Goal: Navigation & Orientation: Find specific page/section

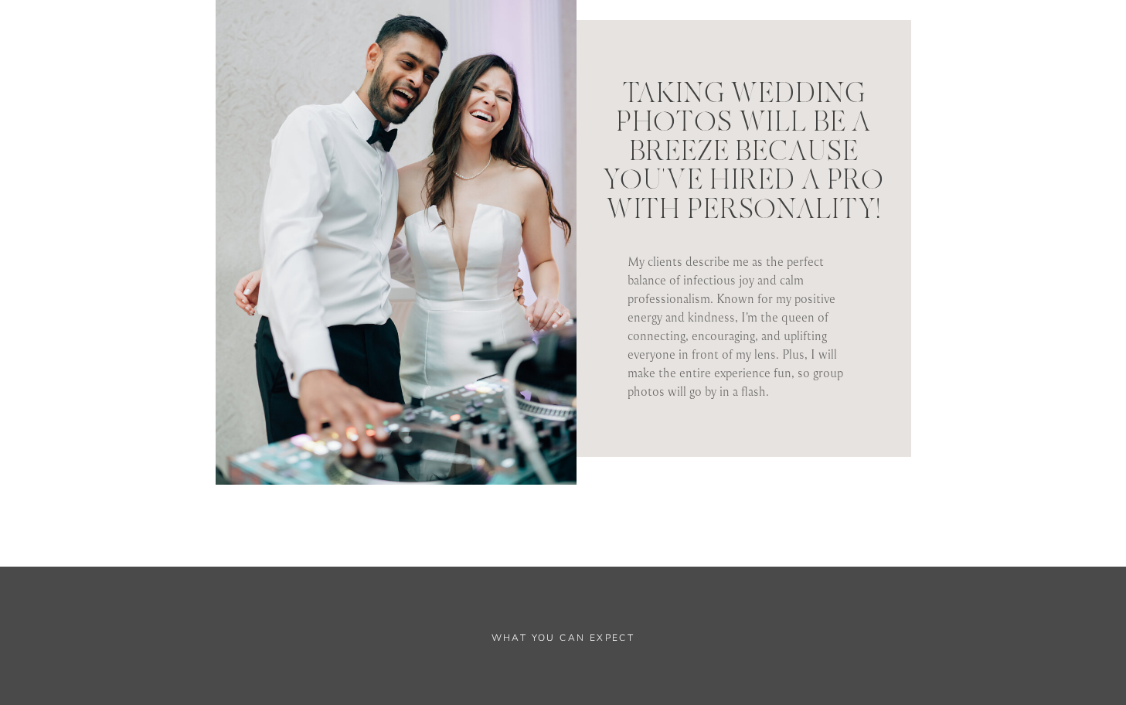
scroll to position [1676, 0]
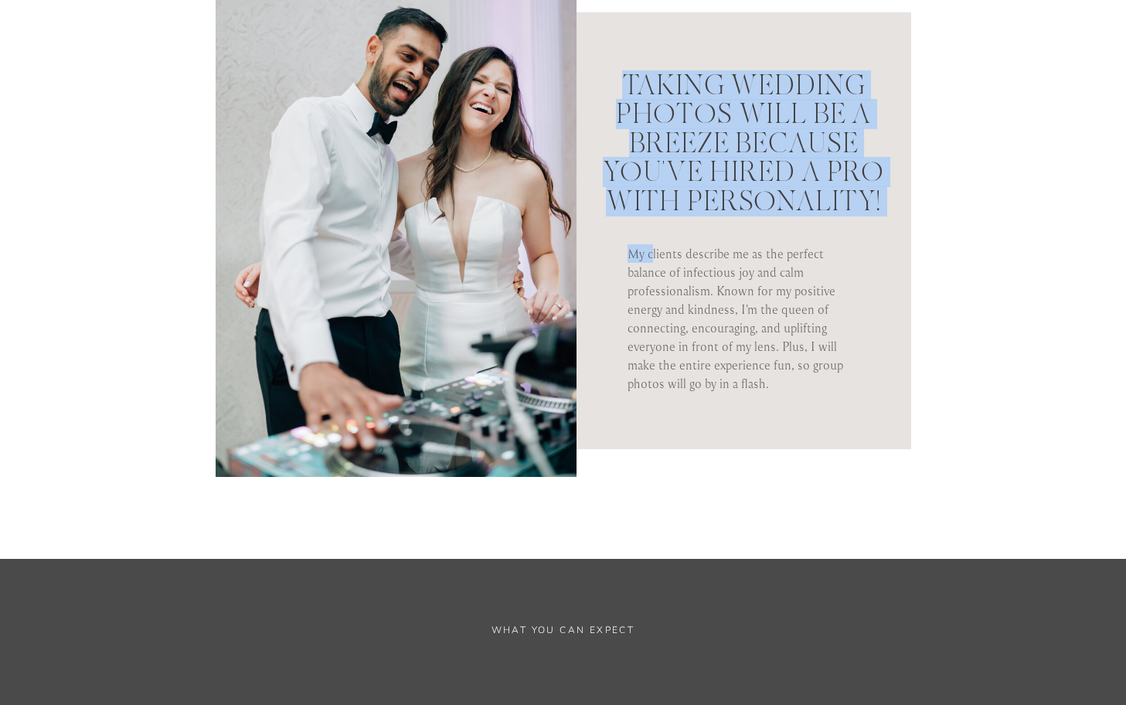
drag, startPoint x: 651, startPoint y: 243, endPoint x: 744, endPoint y: 396, distance: 178.9
click at [744, 396] on div "Taking wedding photos will be a breeze because you've hired a pro with personal…" at bounding box center [563, 246] width 927 height 626
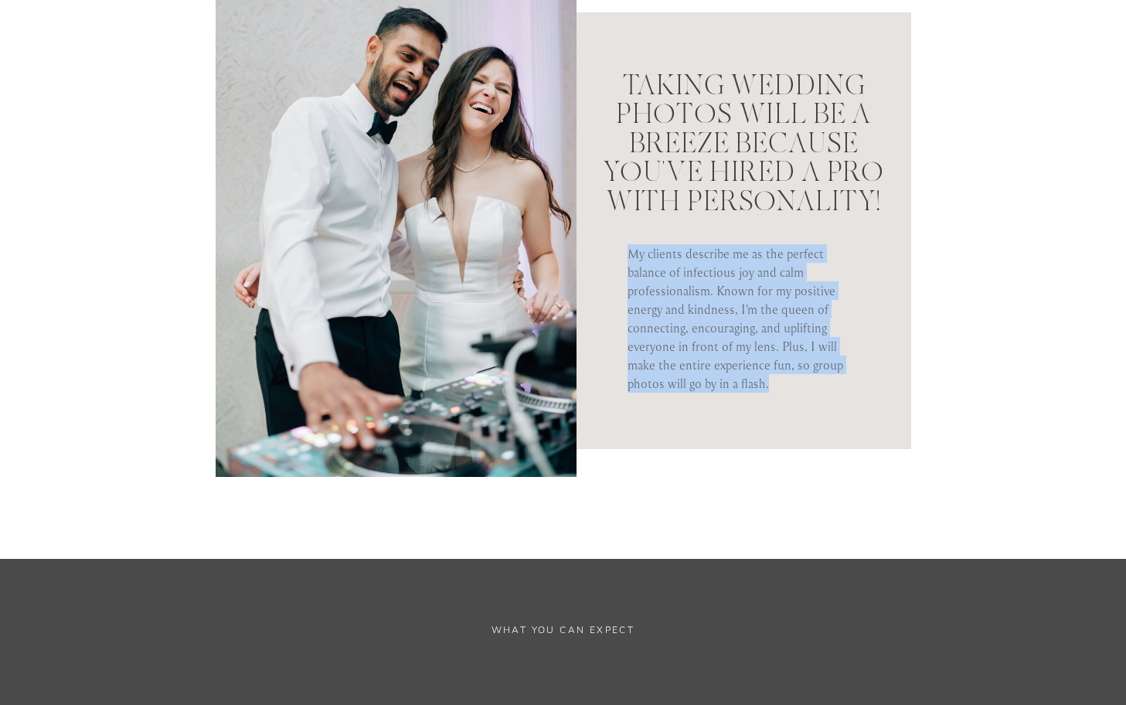
drag, startPoint x: 787, startPoint y: 389, endPoint x: 633, endPoint y: 245, distance: 210.5
click at [633, 245] on p "My clients describe me as the perfect balance of infectious joy and calm profes…" at bounding box center [742, 317] width 231 height 147
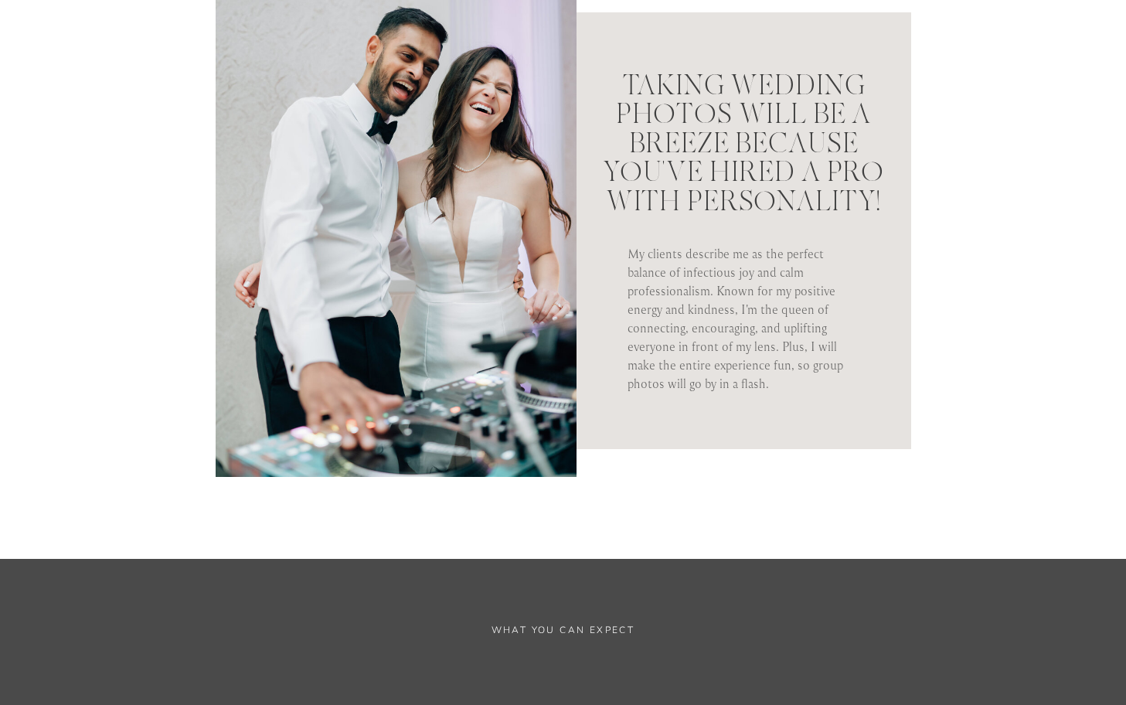
drag, startPoint x: 623, startPoint y: 243, endPoint x: 796, endPoint y: 423, distance: 250.3
click at [796, 423] on div at bounding box center [729, 230] width 364 height 437
drag, startPoint x: 796, startPoint y: 423, endPoint x: 787, endPoint y: 398, distance: 26.9
click at [792, 409] on div at bounding box center [729, 230] width 364 height 437
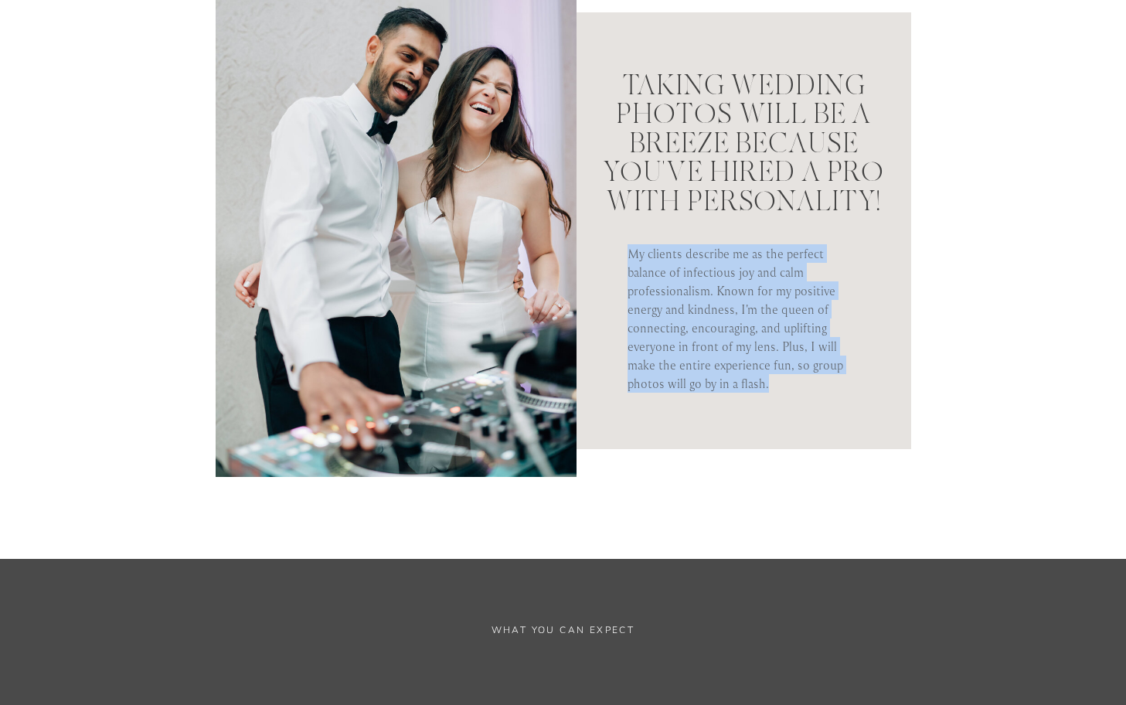
drag, startPoint x: 782, startPoint y: 383, endPoint x: 627, endPoint y: 246, distance: 206.4
click at [627, 246] on p "My clients describe me as the perfect balance of infectious joy and calm profes…" at bounding box center [742, 317] width 231 height 147
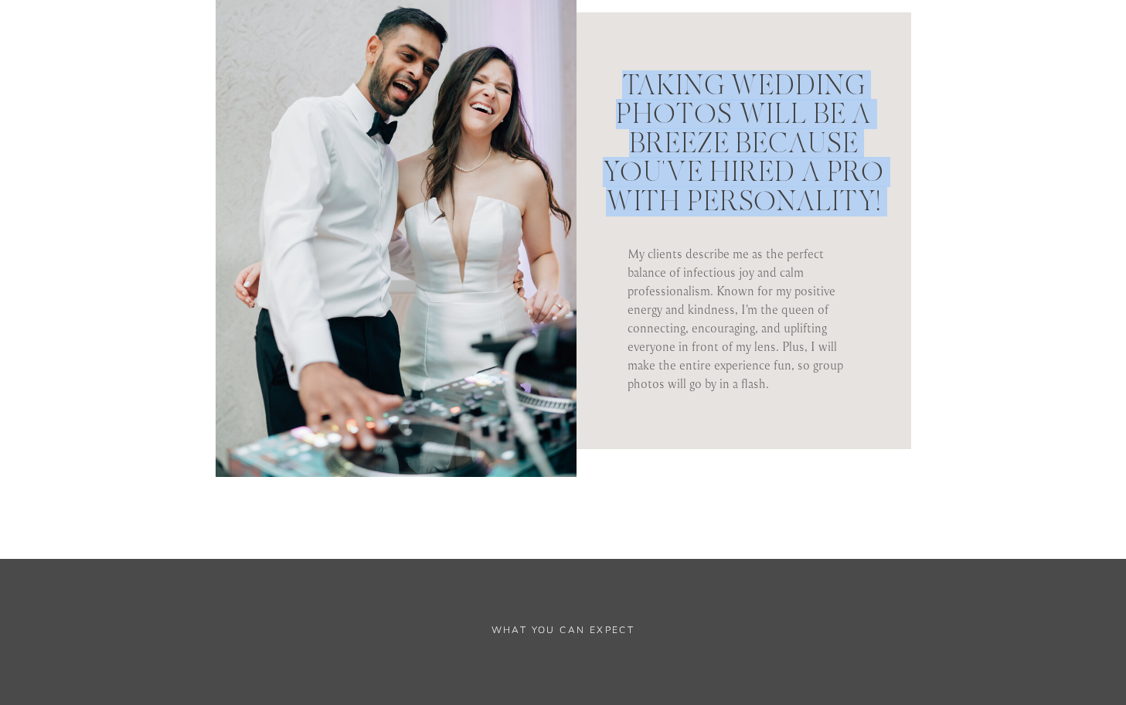
drag, startPoint x: 627, startPoint y: 246, endPoint x: 791, endPoint y: 418, distance: 237.2
click at [789, 416] on div "Taking wedding photos will be a breeze because you've hired a pro with personal…" at bounding box center [563, 246] width 927 height 626
click at [791, 418] on div at bounding box center [729, 230] width 364 height 437
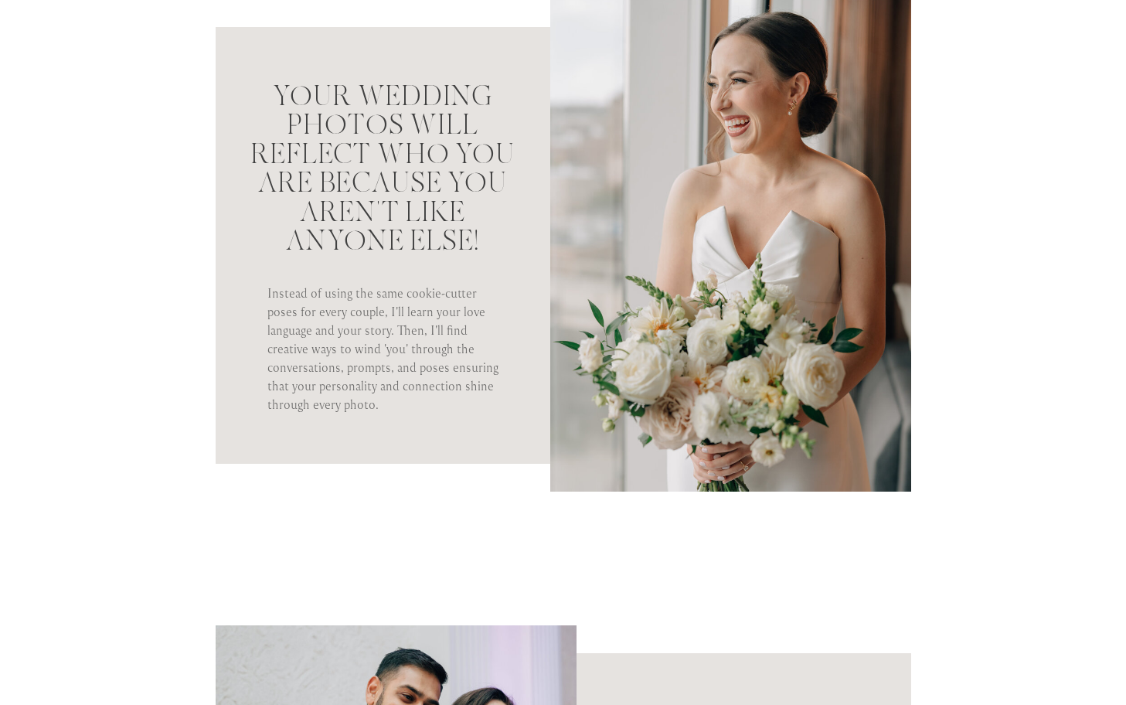
scroll to position [0, 0]
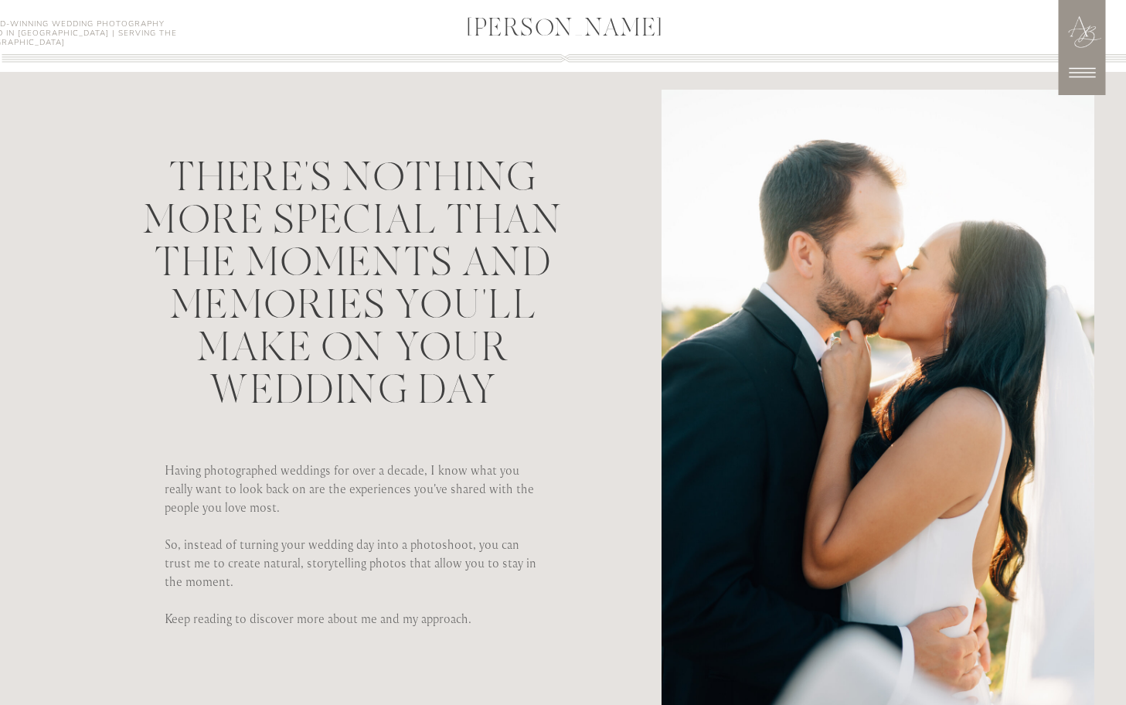
click at [1079, 74] on icon at bounding box center [1081, 72] width 39 height 39
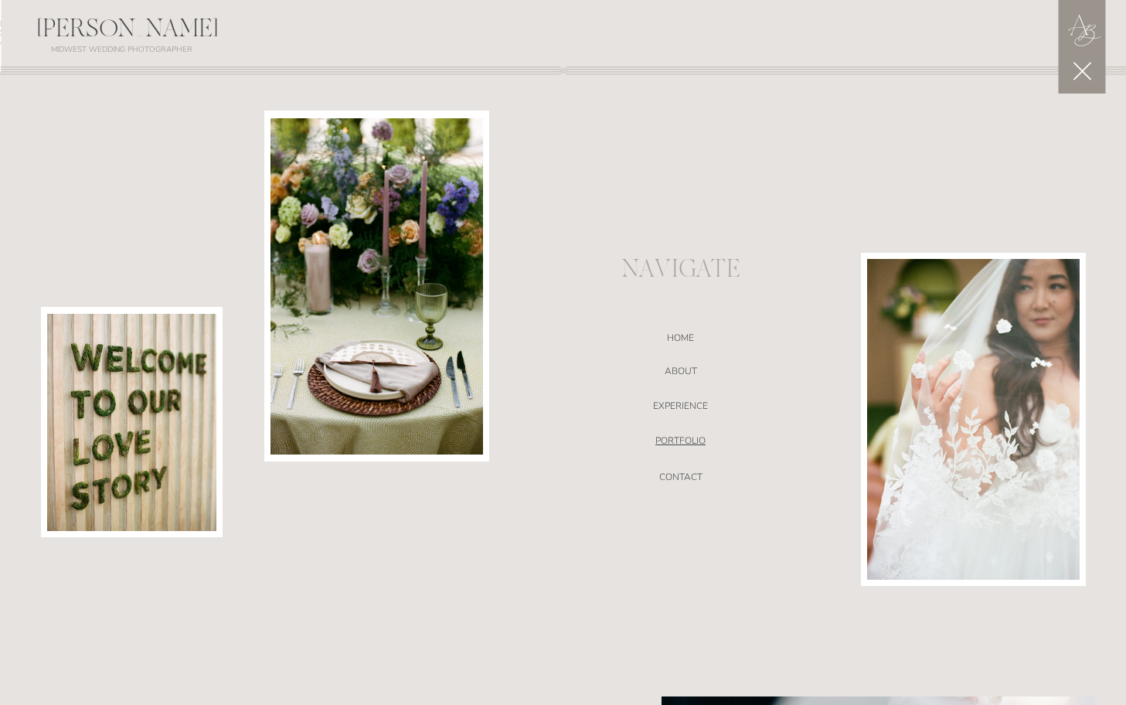
click at [688, 440] on nav "portfolio" at bounding box center [681, 442] width 328 height 15
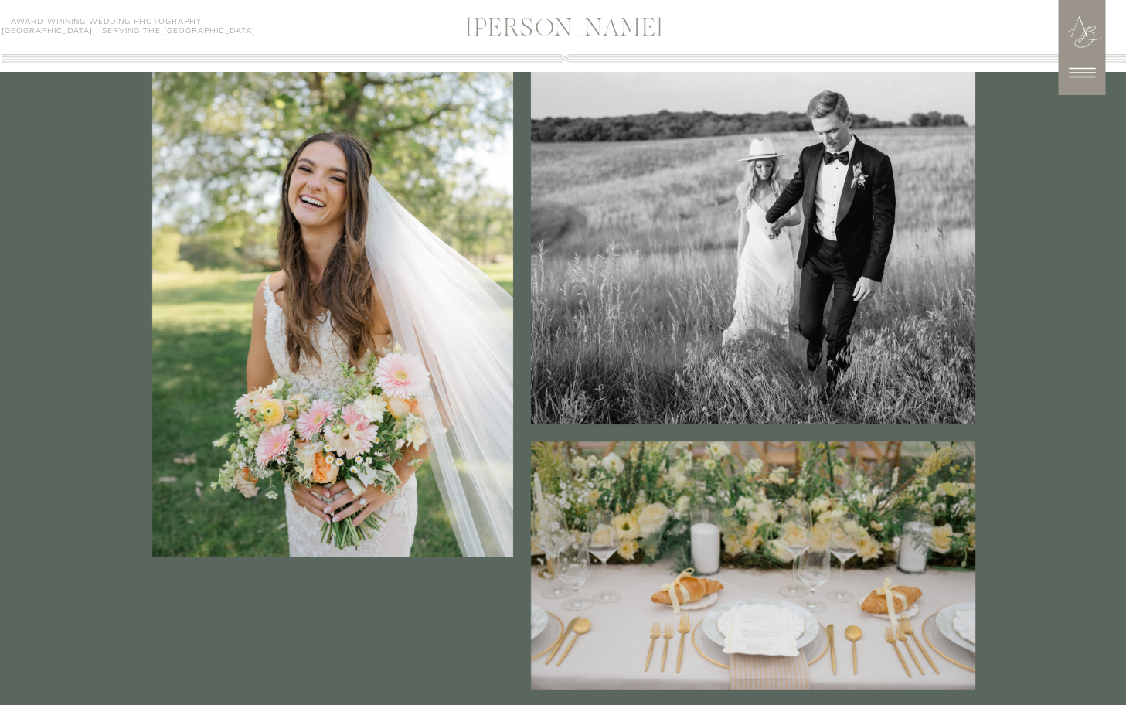
scroll to position [4149, 0]
